Goal: Check status: Check status

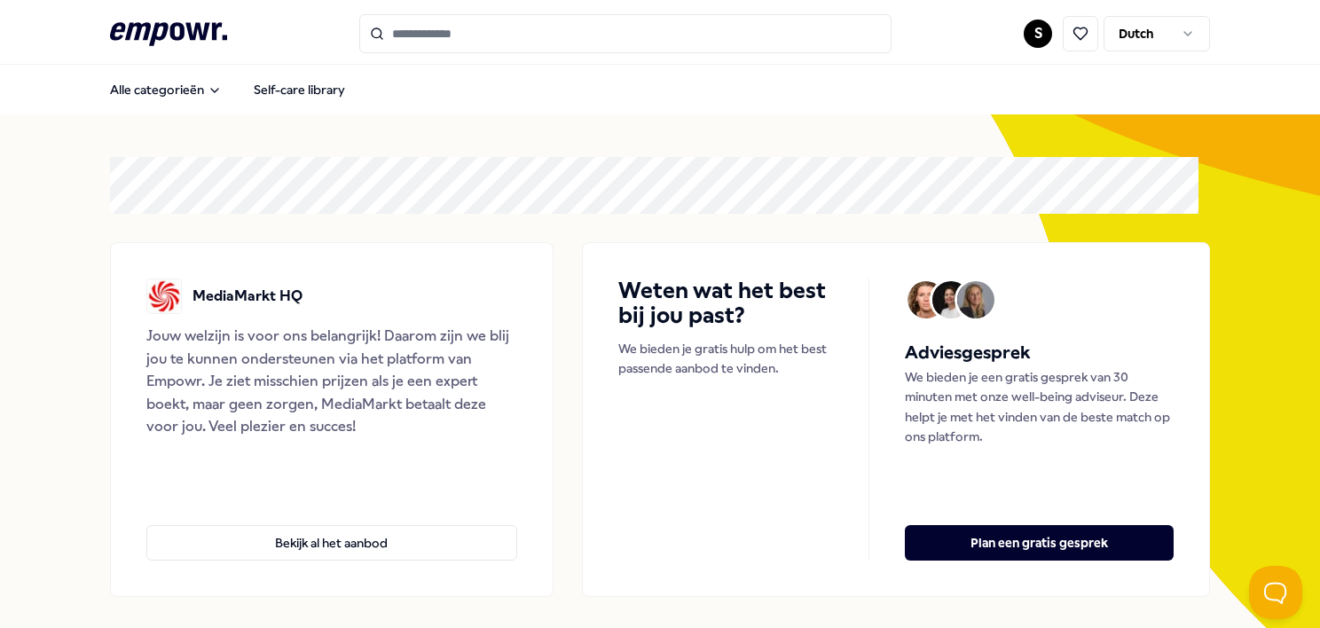
click at [1019, 37] on html ".empowr-logo_svg__cls-1{fill:#03032f} S Dutch Alle categorieën Self-care librar…" at bounding box center [660, 314] width 1320 height 628
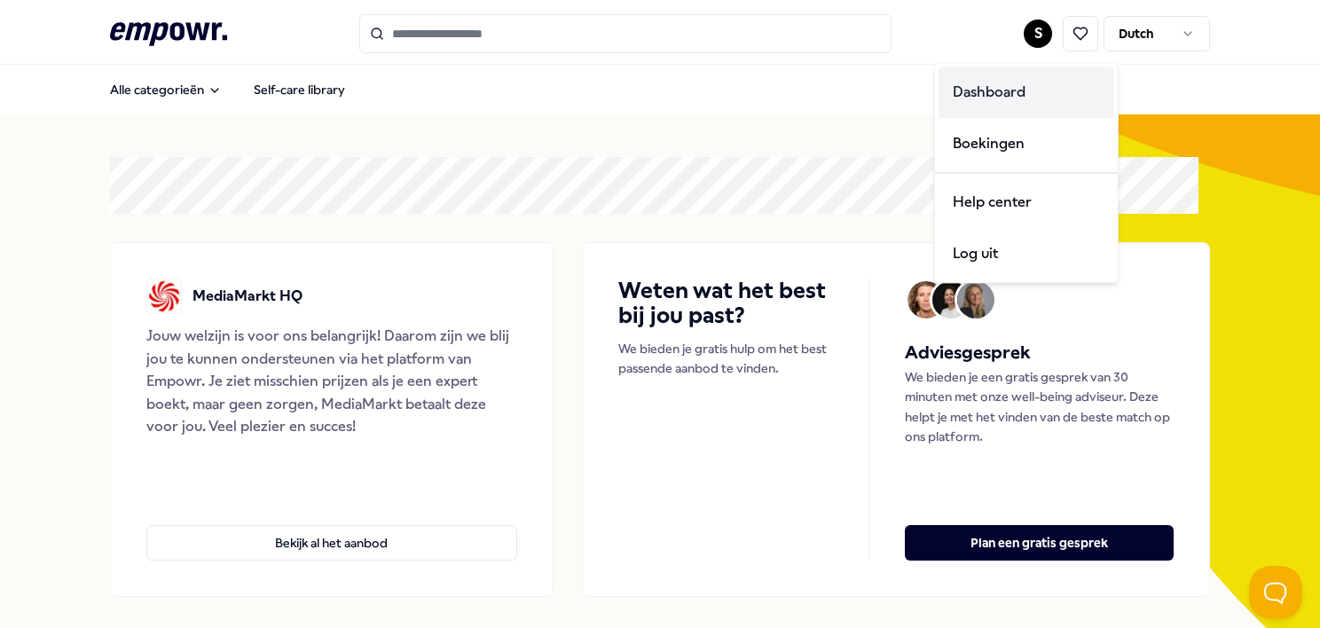
click at [1007, 85] on div "Dashboard" at bounding box center [1026, 92] width 176 height 51
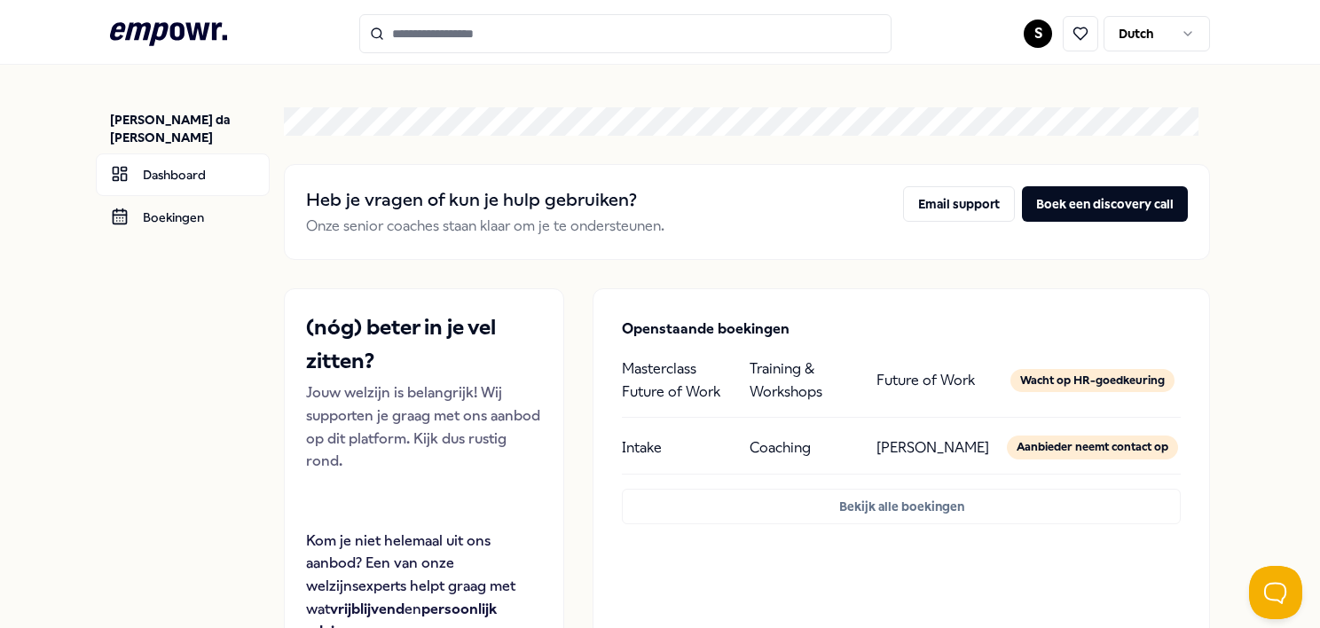
scroll to position [89, 0]
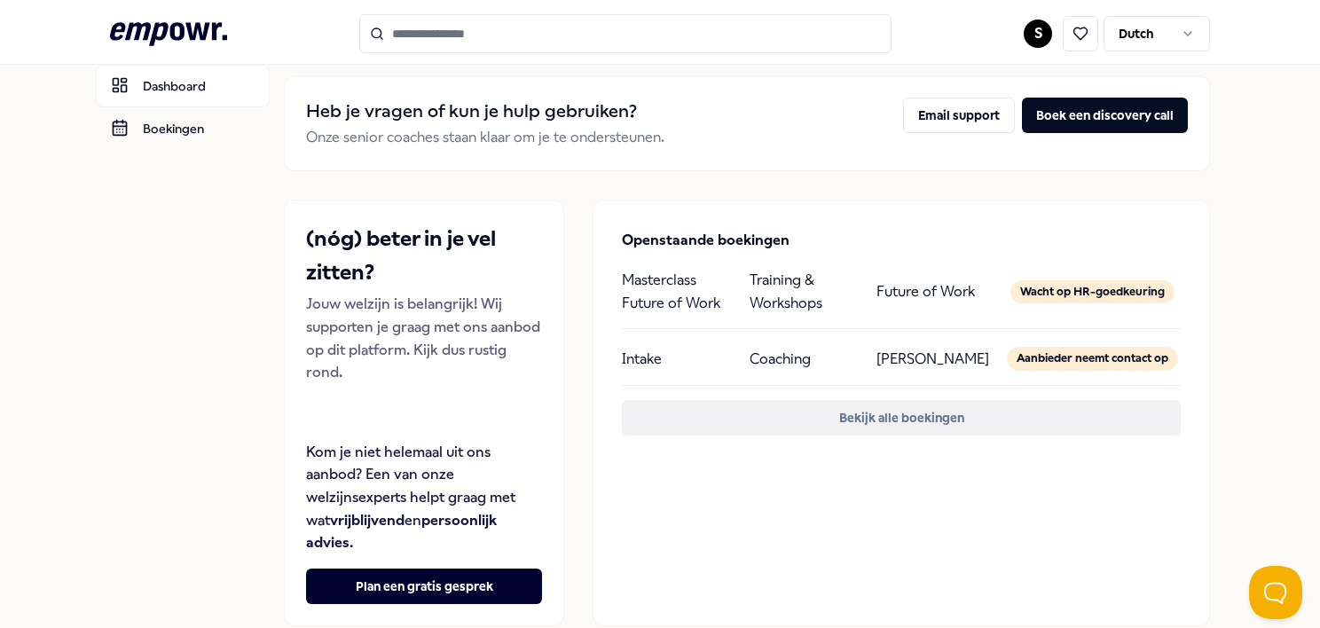
click at [862, 436] on button "Bekijk alle boekingen" at bounding box center [901, 417] width 559 height 35
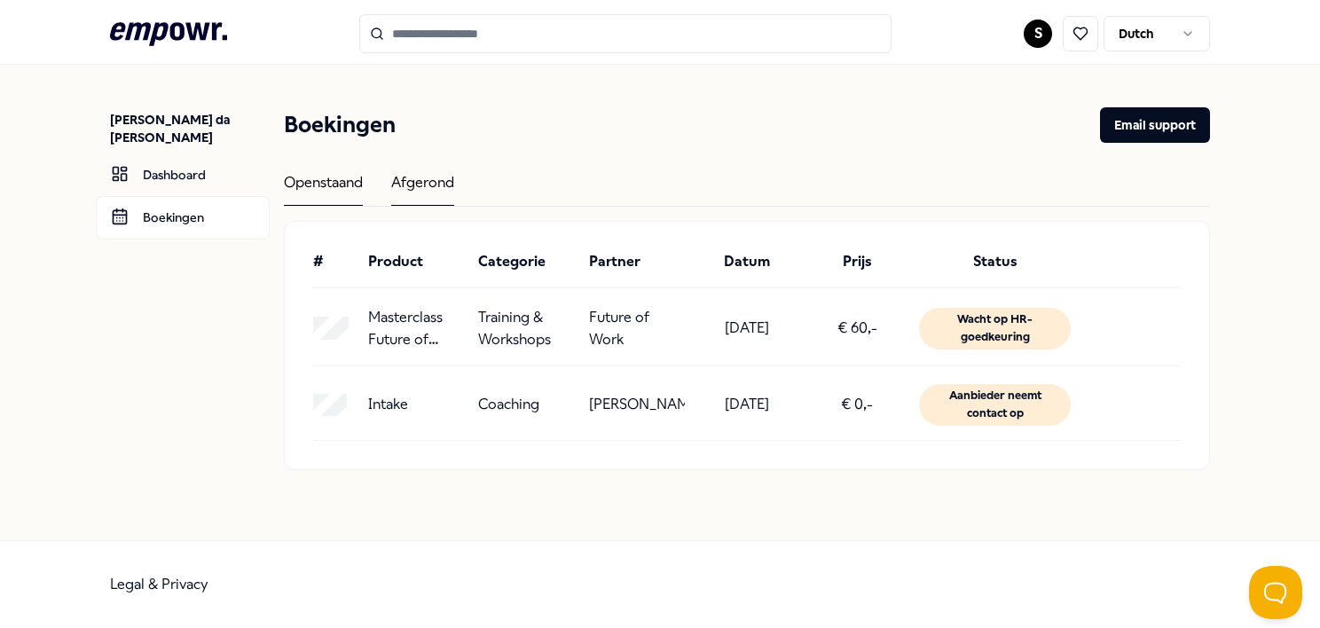
click at [443, 185] on div "Afgerond" at bounding box center [422, 188] width 63 height 35
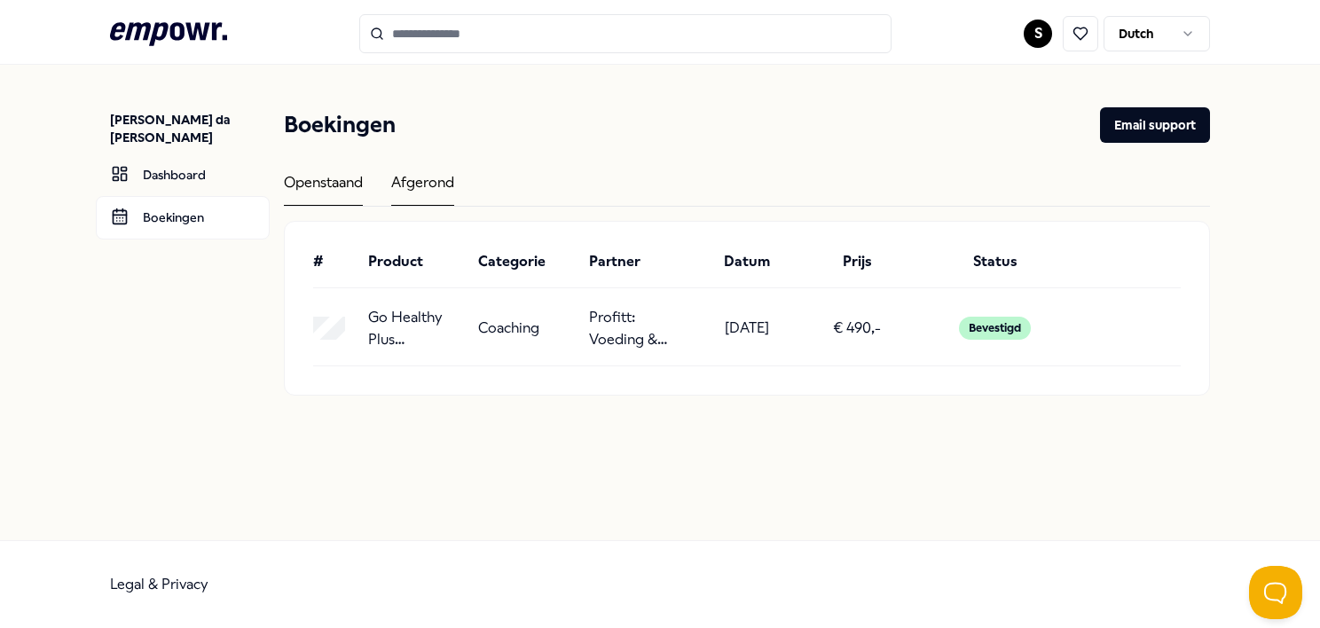
click at [330, 180] on div "Openstaand" at bounding box center [323, 188] width 79 height 35
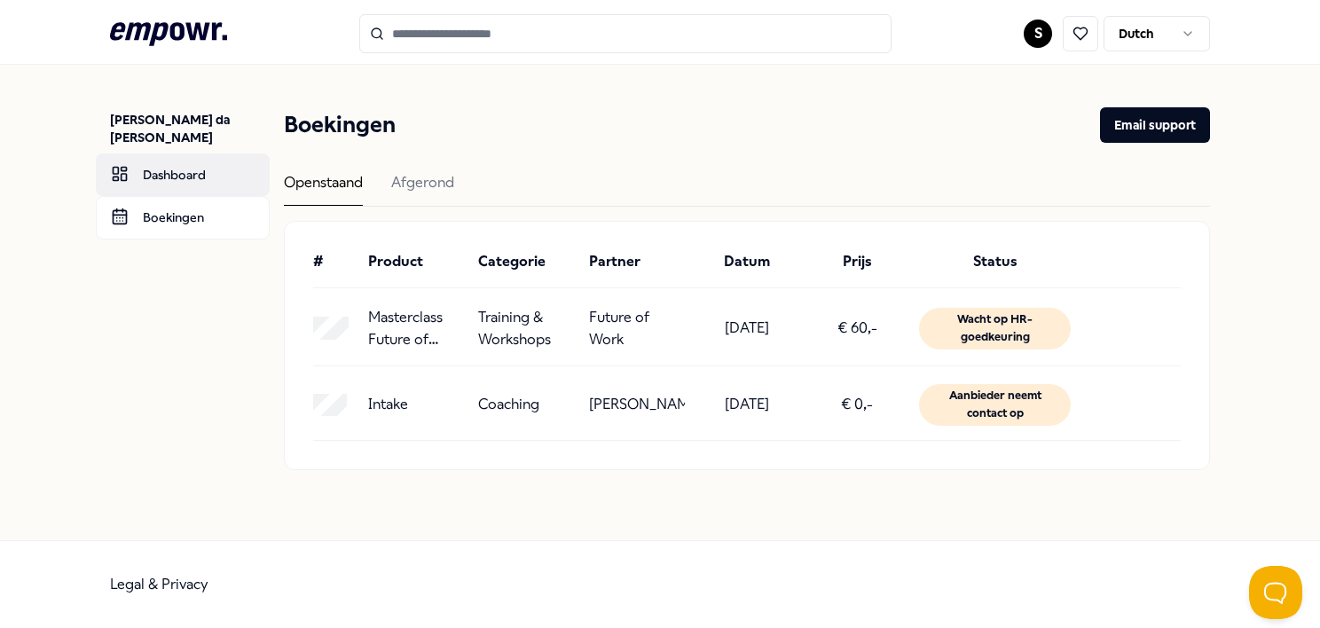
click at [155, 160] on link "Dashboard" at bounding box center [183, 174] width 174 height 43
